Goal: Information Seeking & Learning: Learn about a topic

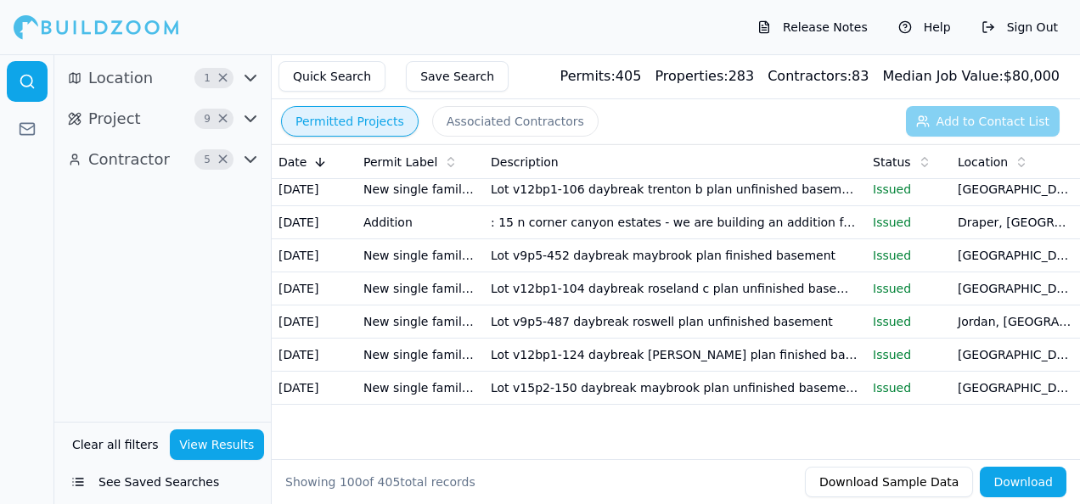
scroll to position [3566, 0]
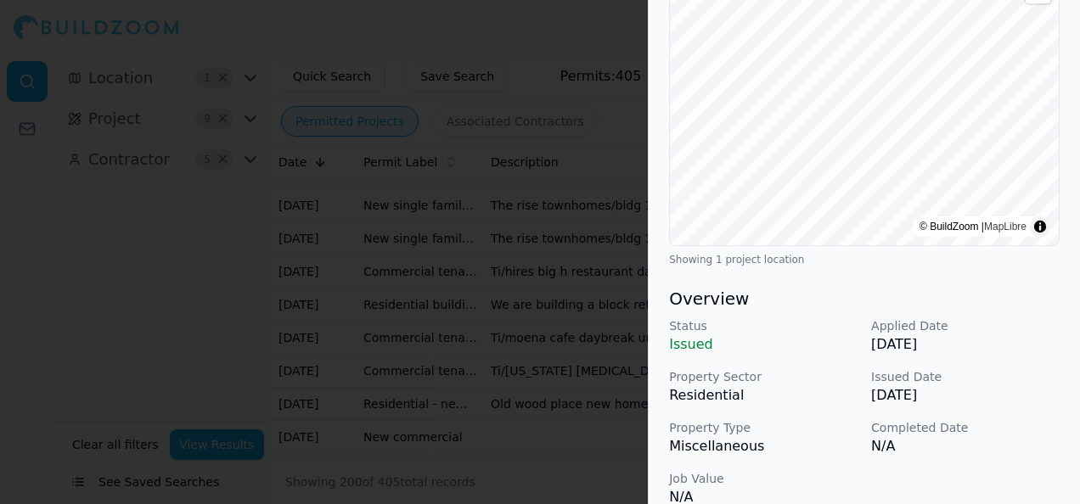
scroll to position [0, 0]
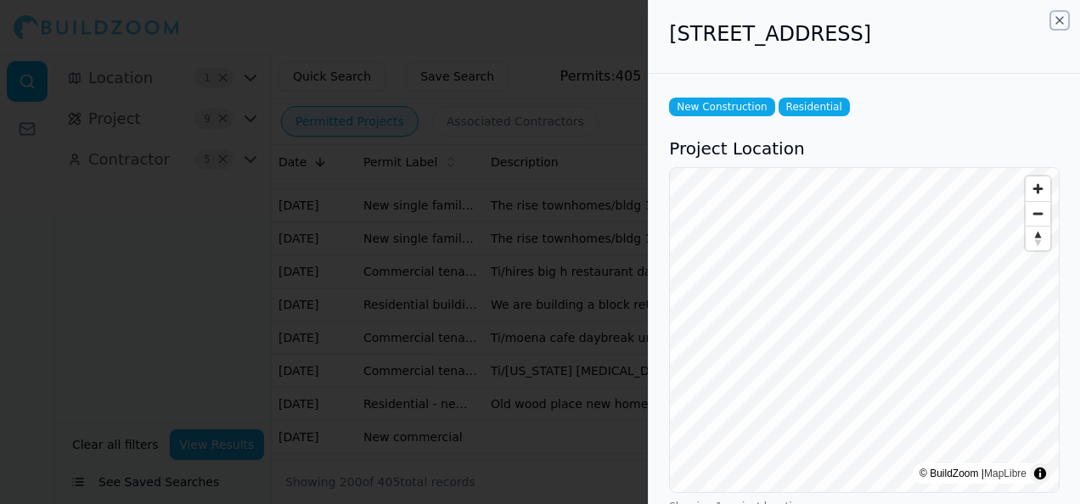
click at [1061, 16] on icon "button" at bounding box center [1060, 21] width 14 height 14
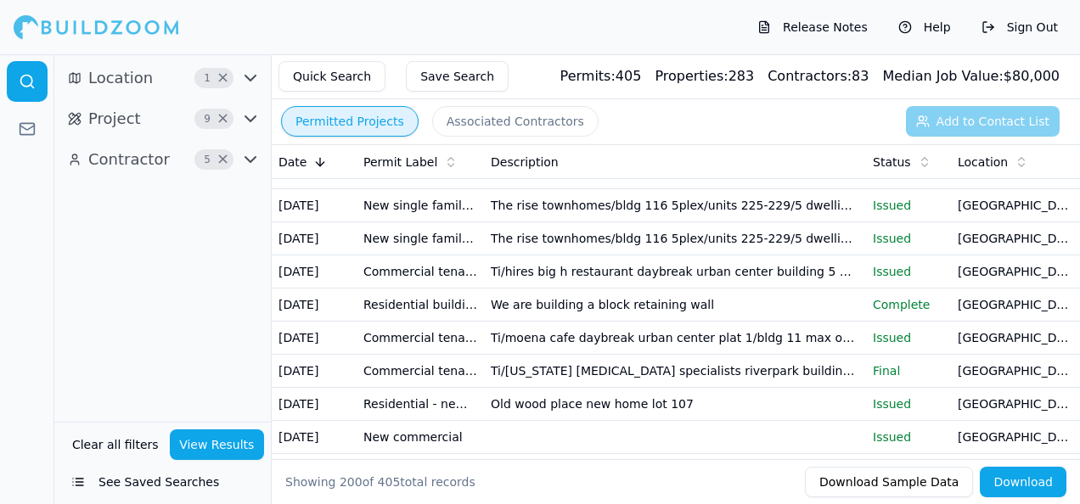
click at [832, 42] on div "Release Notes Help Sign Out" at bounding box center [540, 27] width 1080 height 54
click at [826, 32] on button "Release Notes" at bounding box center [812, 27] width 127 height 27
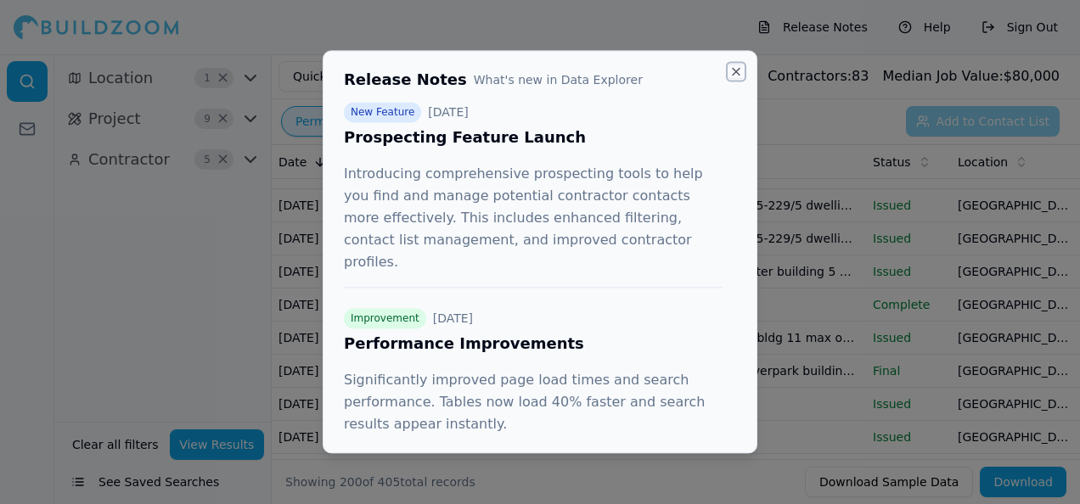
click at [734, 70] on button "Close" at bounding box center [736, 72] width 14 height 14
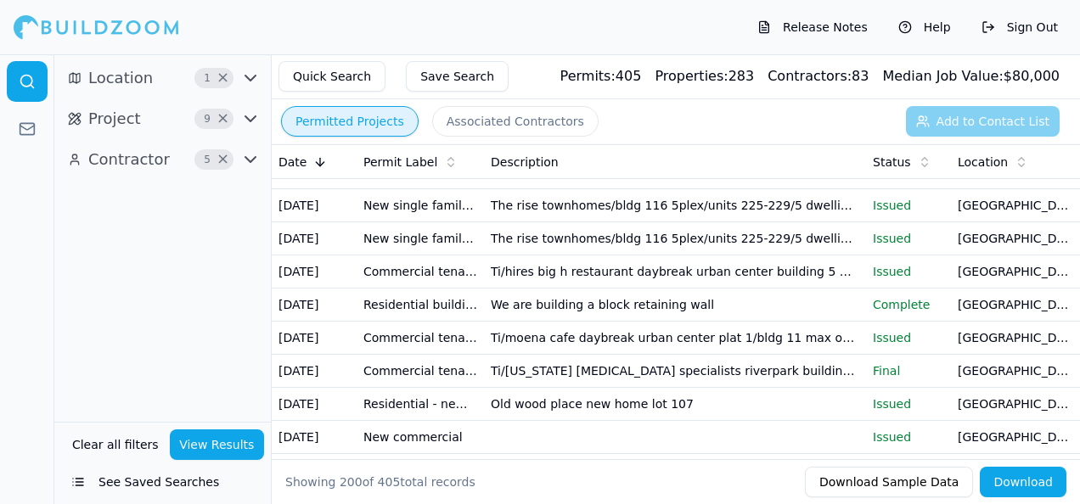
click at [246, 117] on icon "button" at bounding box center [250, 118] width 10 height 5
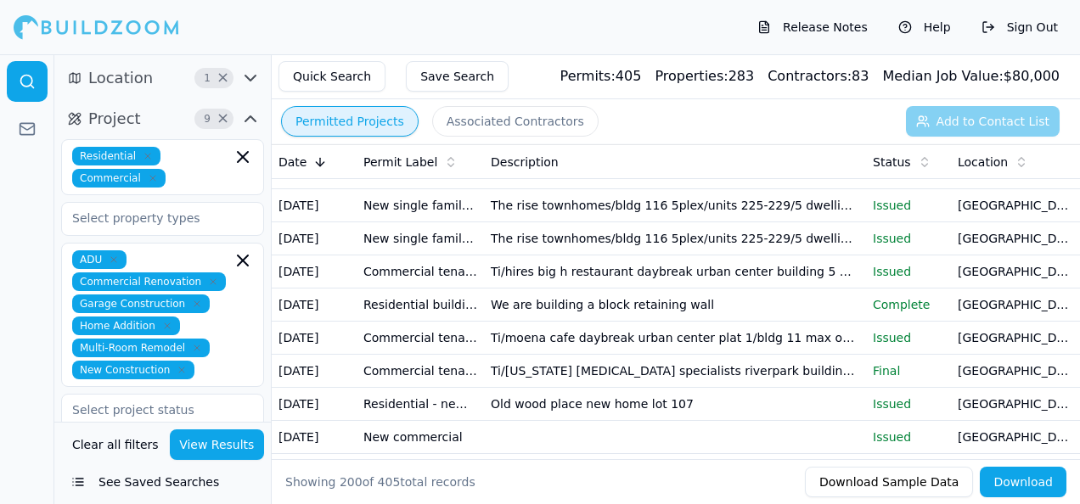
click at [250, 117] on icon "button" at bounding box center [250, 118] width 10 height 5
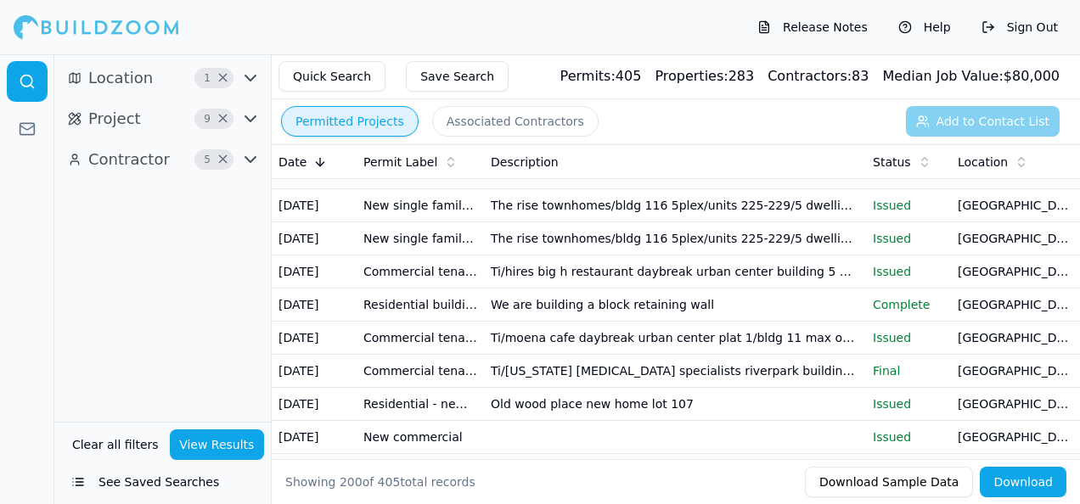
click at [245, 76] on icon "button" at bounding box center [250, 78] width 10 height 5
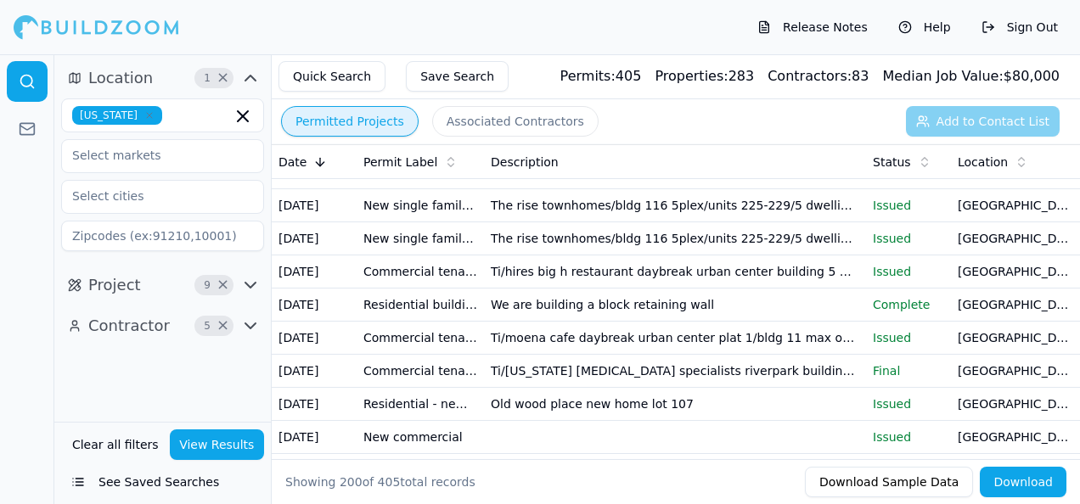
click at [245, 76] on icon "button" at bounding box center [250, 78] width 20 height 20
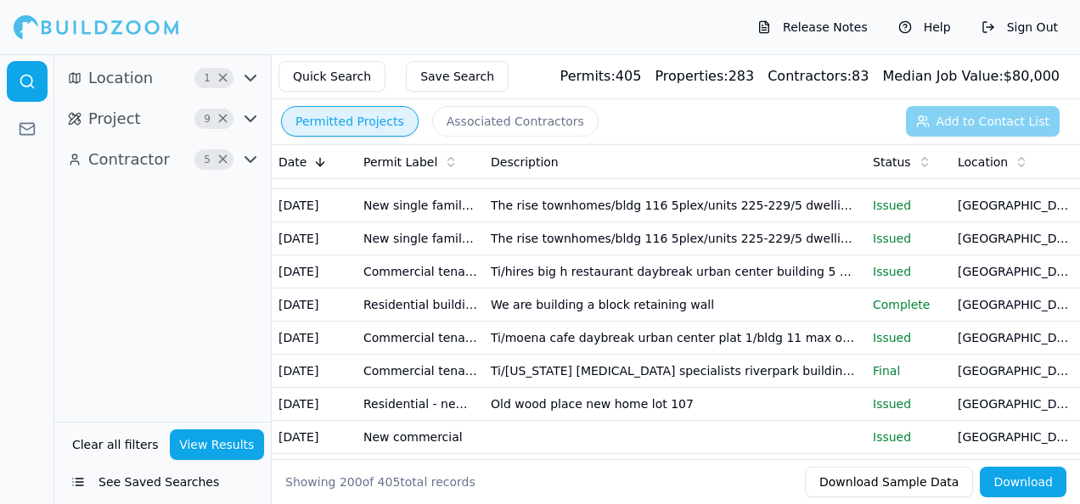
click at [1021, 25] on button "Sign Out" at bounding box center [1019, 27] width 93 height 27
